Goal: Information Seeking & Learning: Learn about a topic

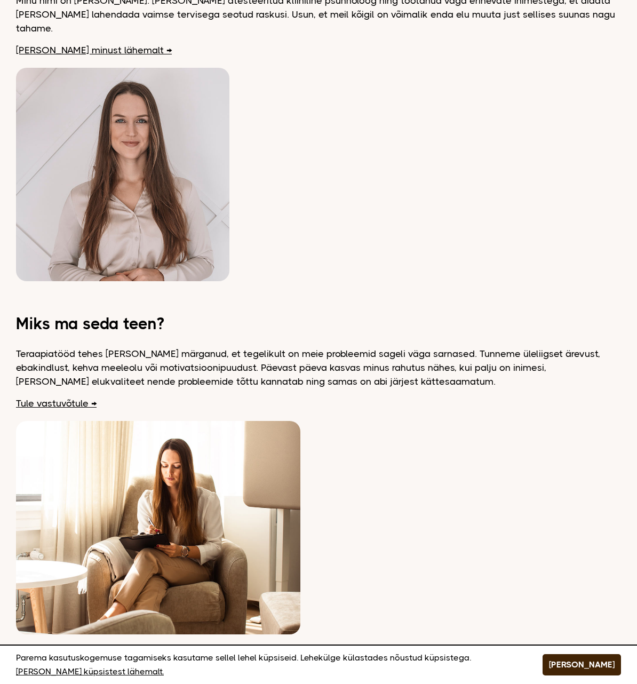
scroll to position [877, 0]
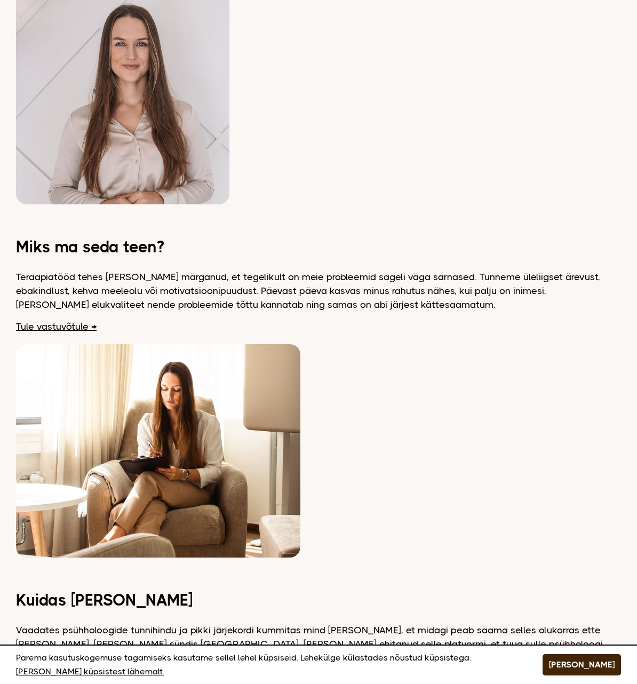
drag, startPoint x: 256, startPoint y: 230, endPoint x: 281, endPoint y: 359, distance: 131.7
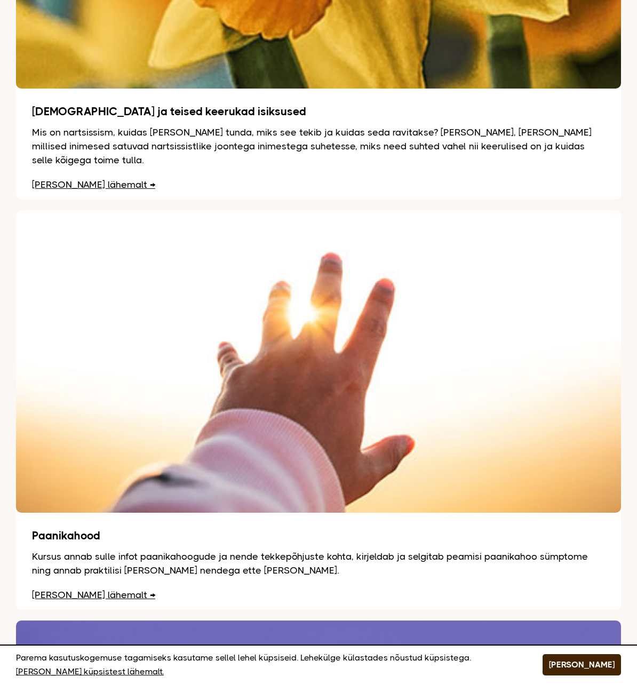
scroll to position [2514, 2]
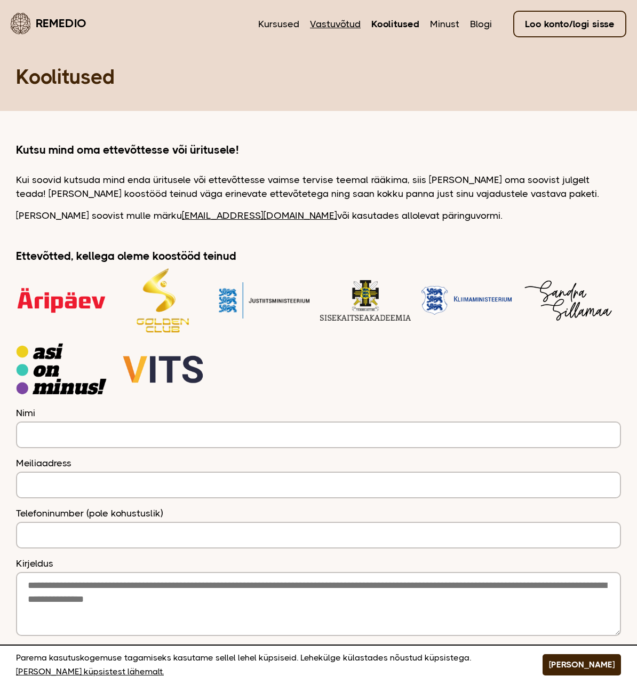
click at [360, 23] on link "Vastuvõtud" at bounding box center [335, 24] width 51 height 14
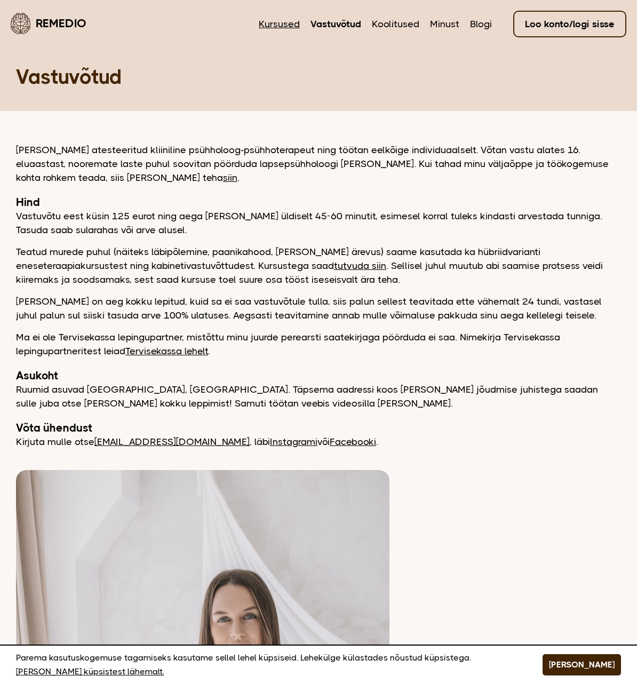
click at [300, 22] on link "Kursused" at bounding box center [279, 24] width 41 height 14
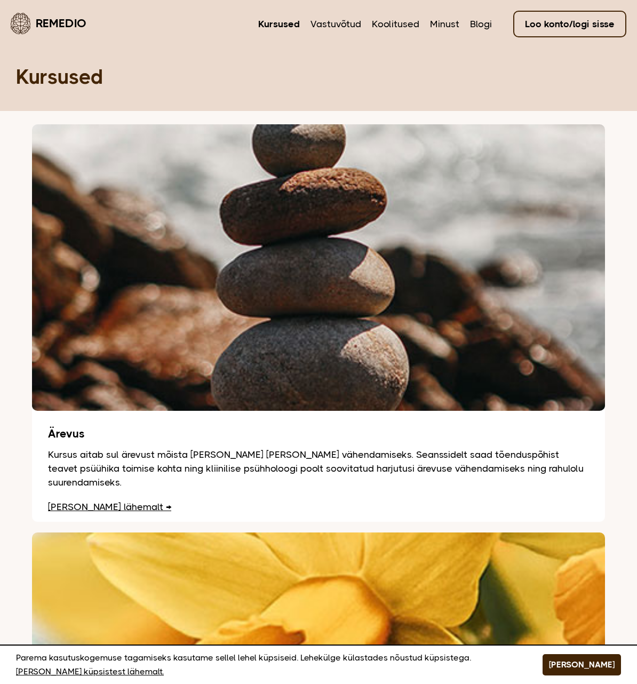
click at [88, 231] on img at bounding box center [318, 267] width 573 height 287
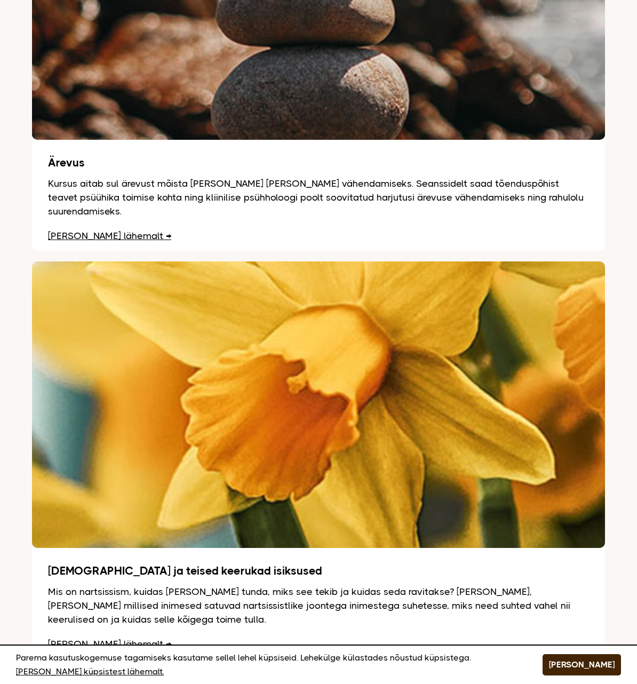
scroll to position [320, 0]
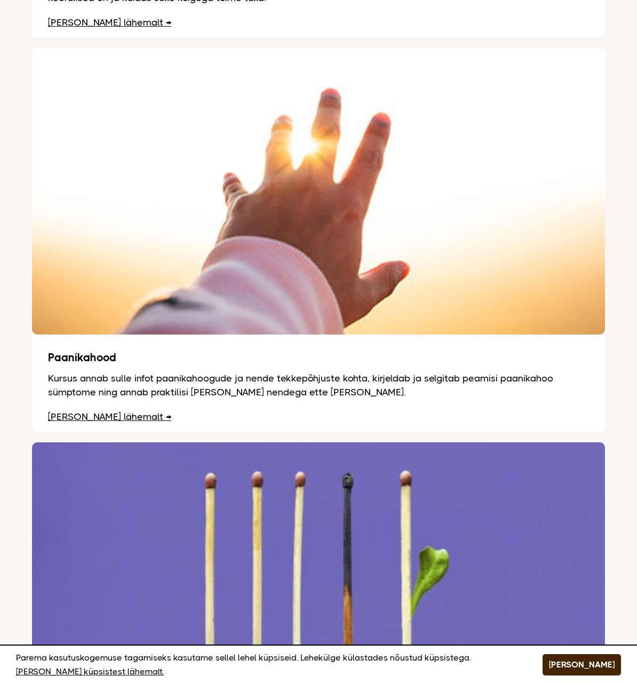
scroll to position [914, 0]
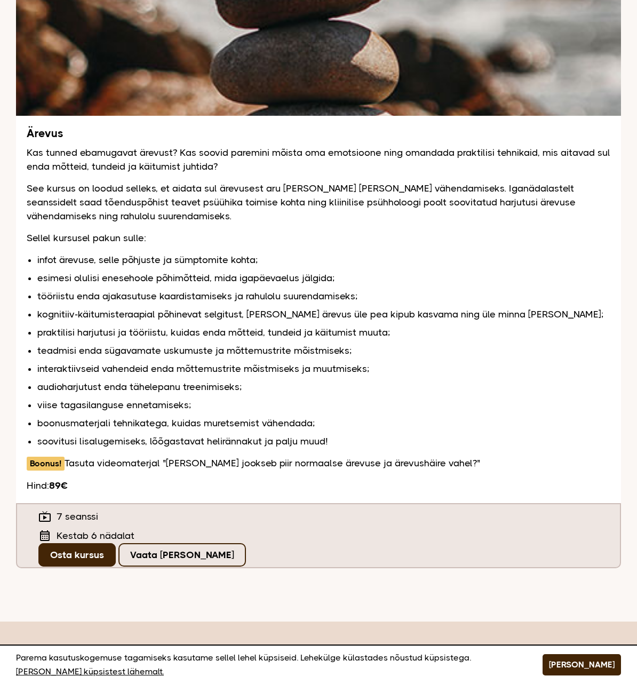
scroll to position [160, 0]
